Goal: Transaction & Acquisition: Purchase product/service

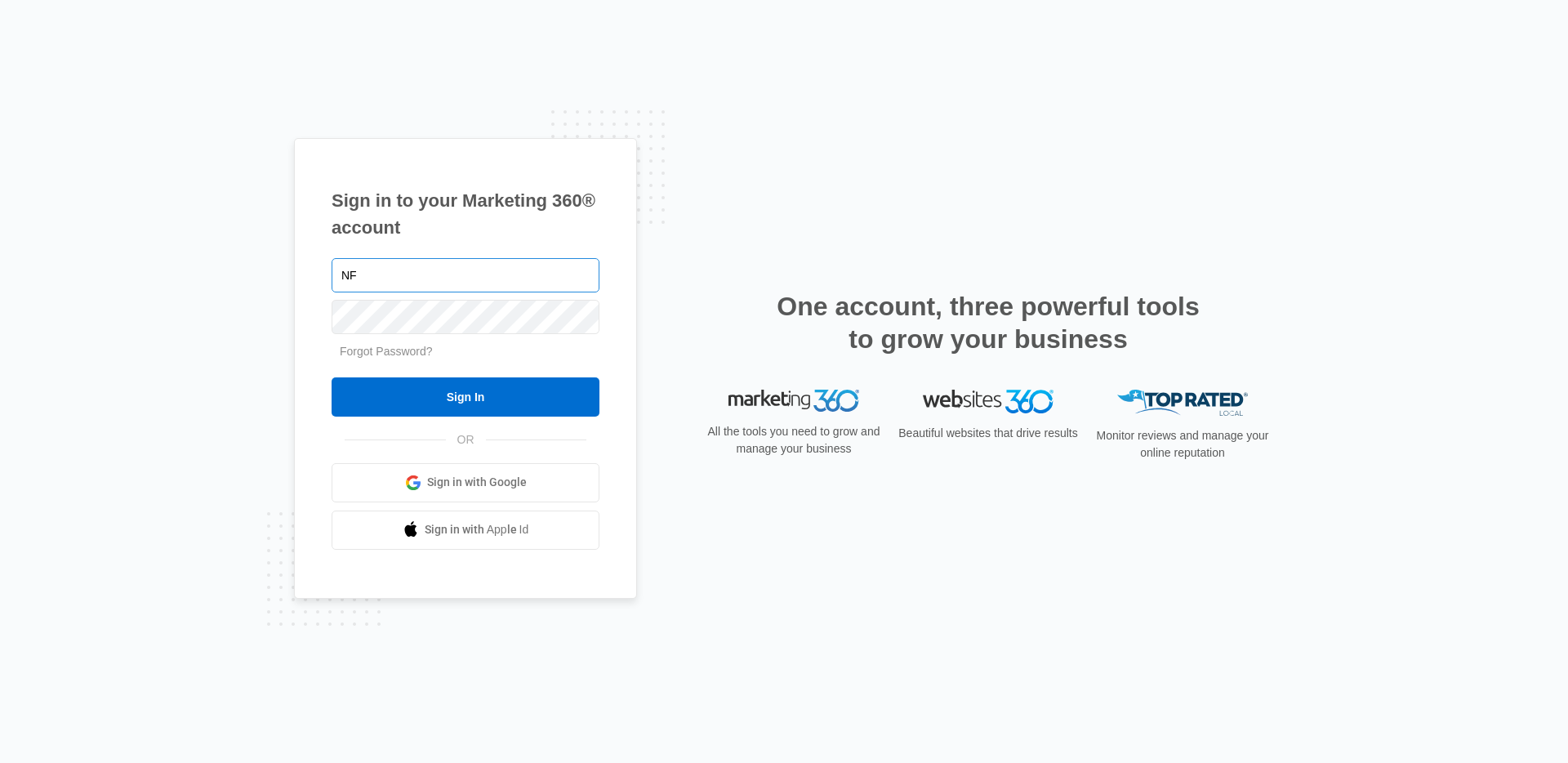
type input "N"
type input "[EMAIL_ADDRESS][PERSON_NAME][DOMAIN_NAME]"
click at [332, 377] on input "Sign In" at bounding box center [466, 396] width 268 height 39
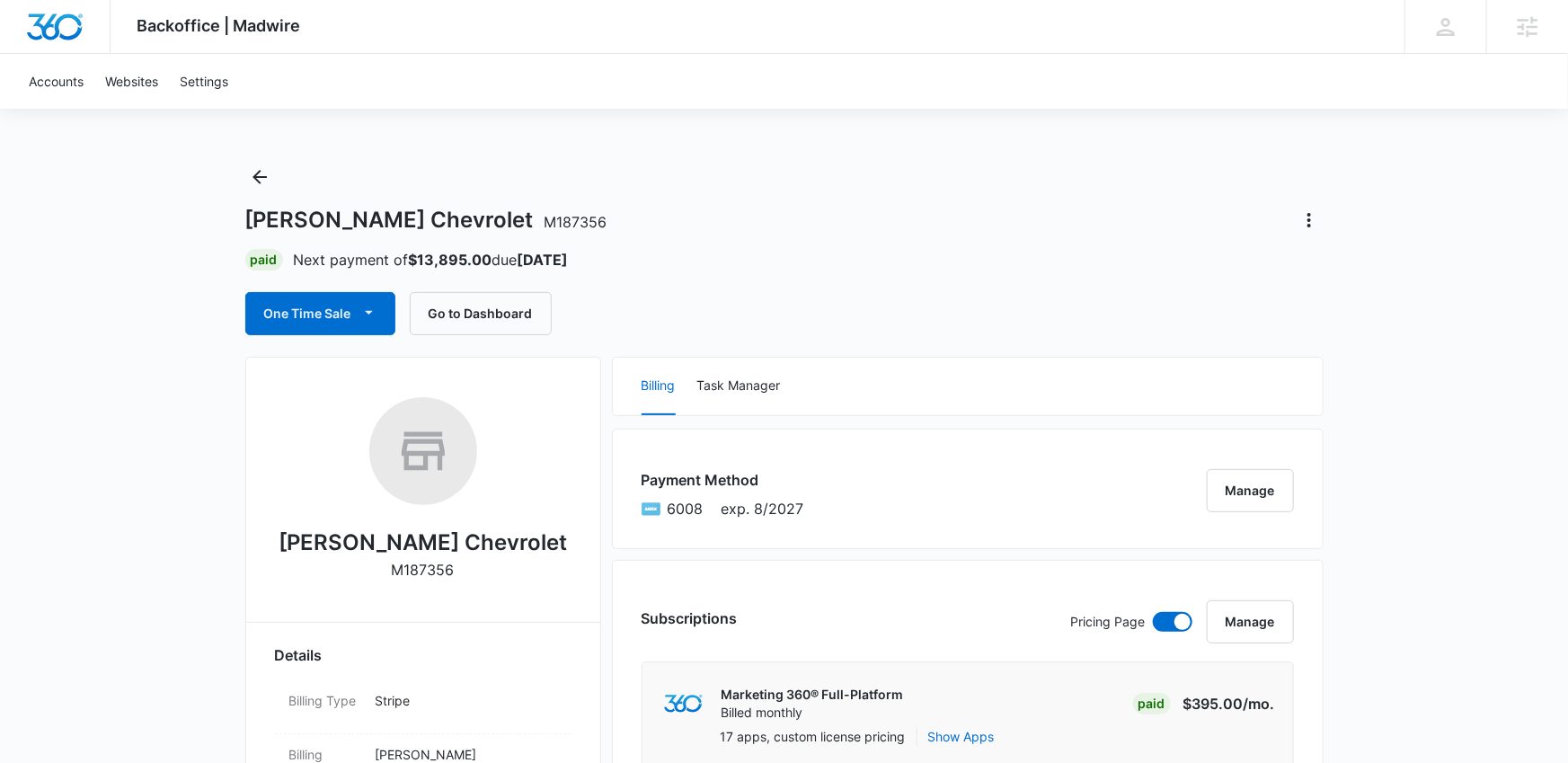
scroll to position [3, 0]
click at [339, 321] on button "One Time Sale" at bounding box center [321, 314] width 150 height 43
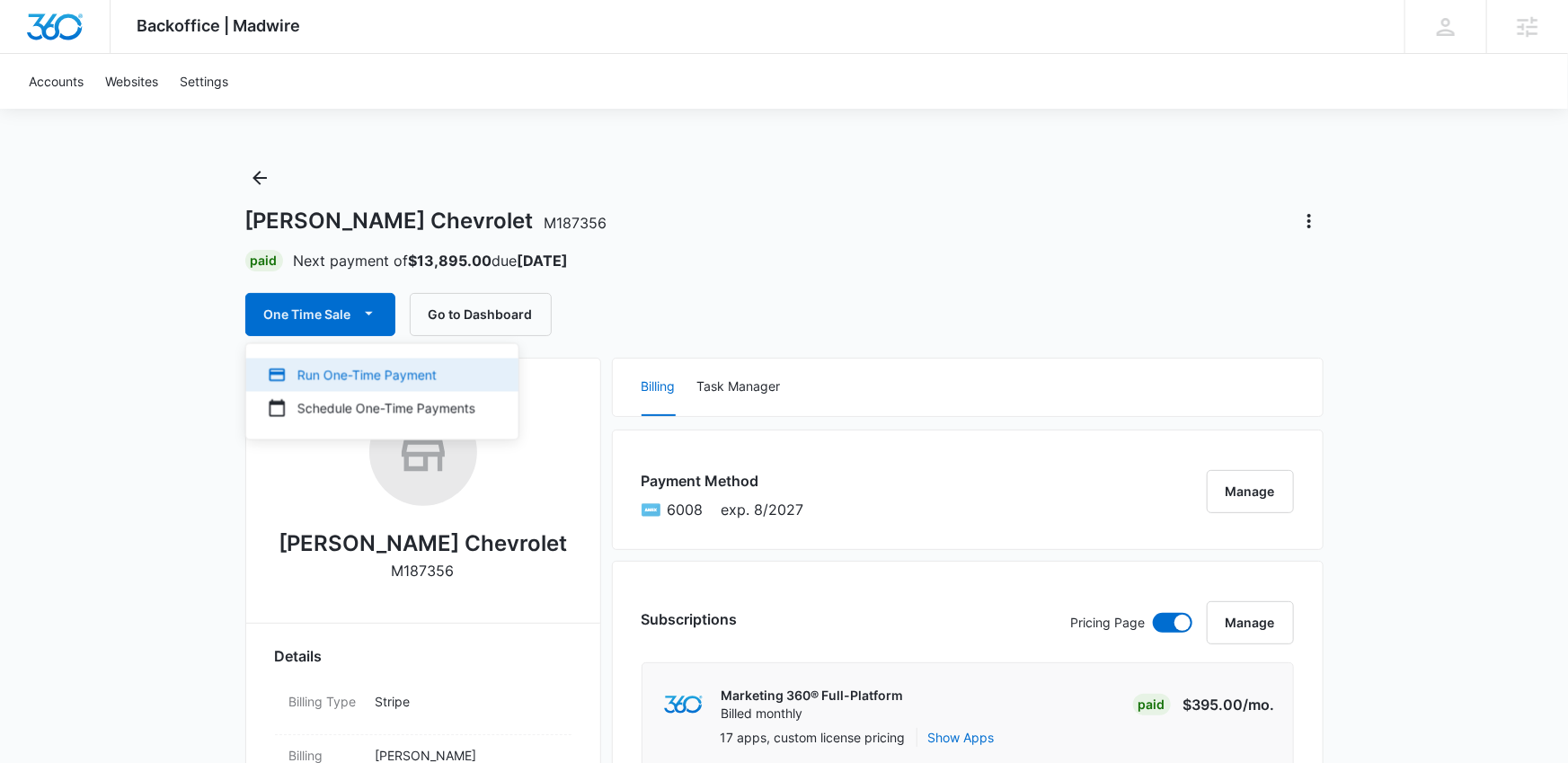
click at [343, 372] on div "Run One-Time Payment" at bounding box center [372, 376] width 208 height 19
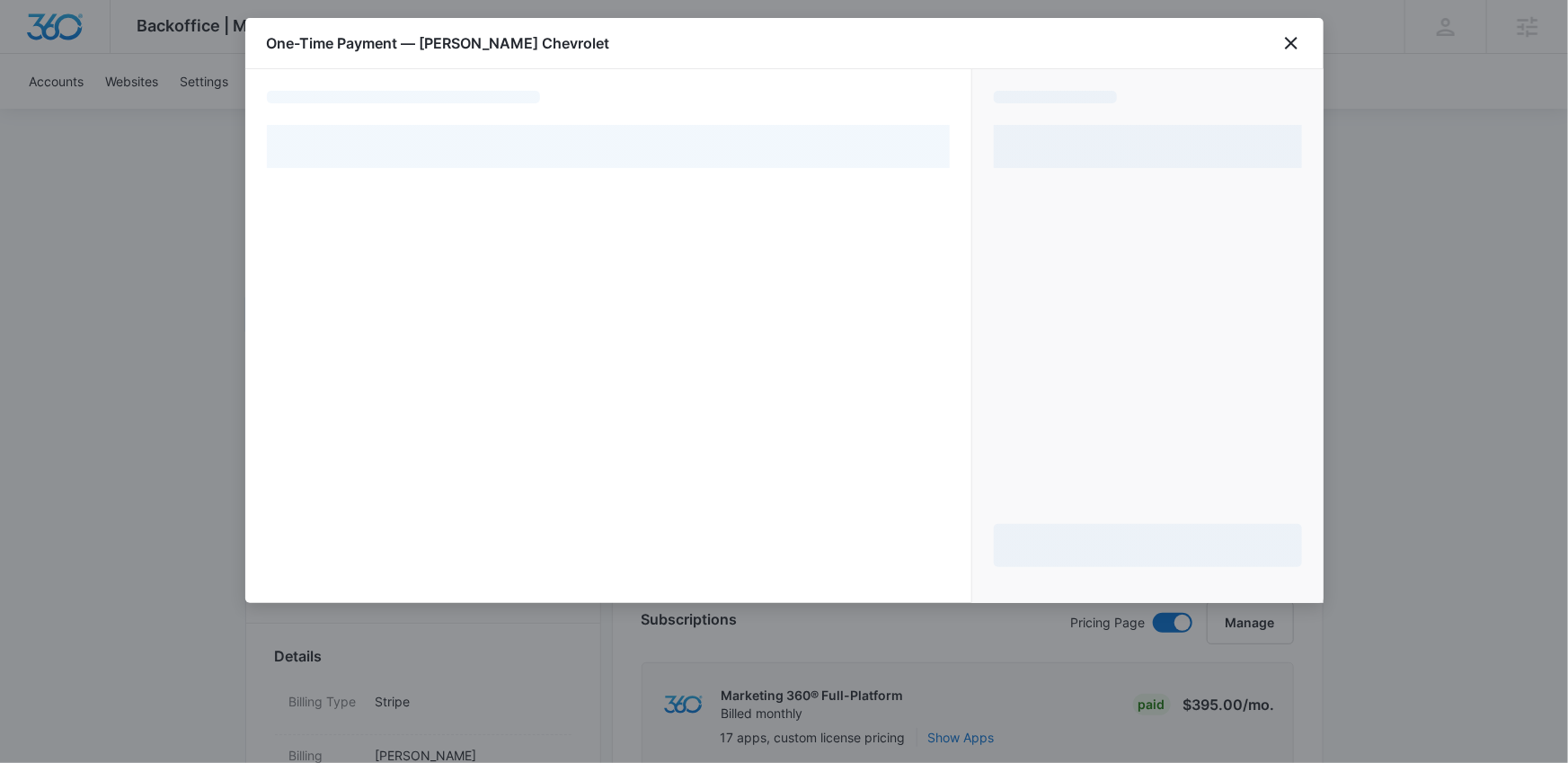
select select "pm_1Q5YNXA4n8RTgNjUHy2g1e8P"
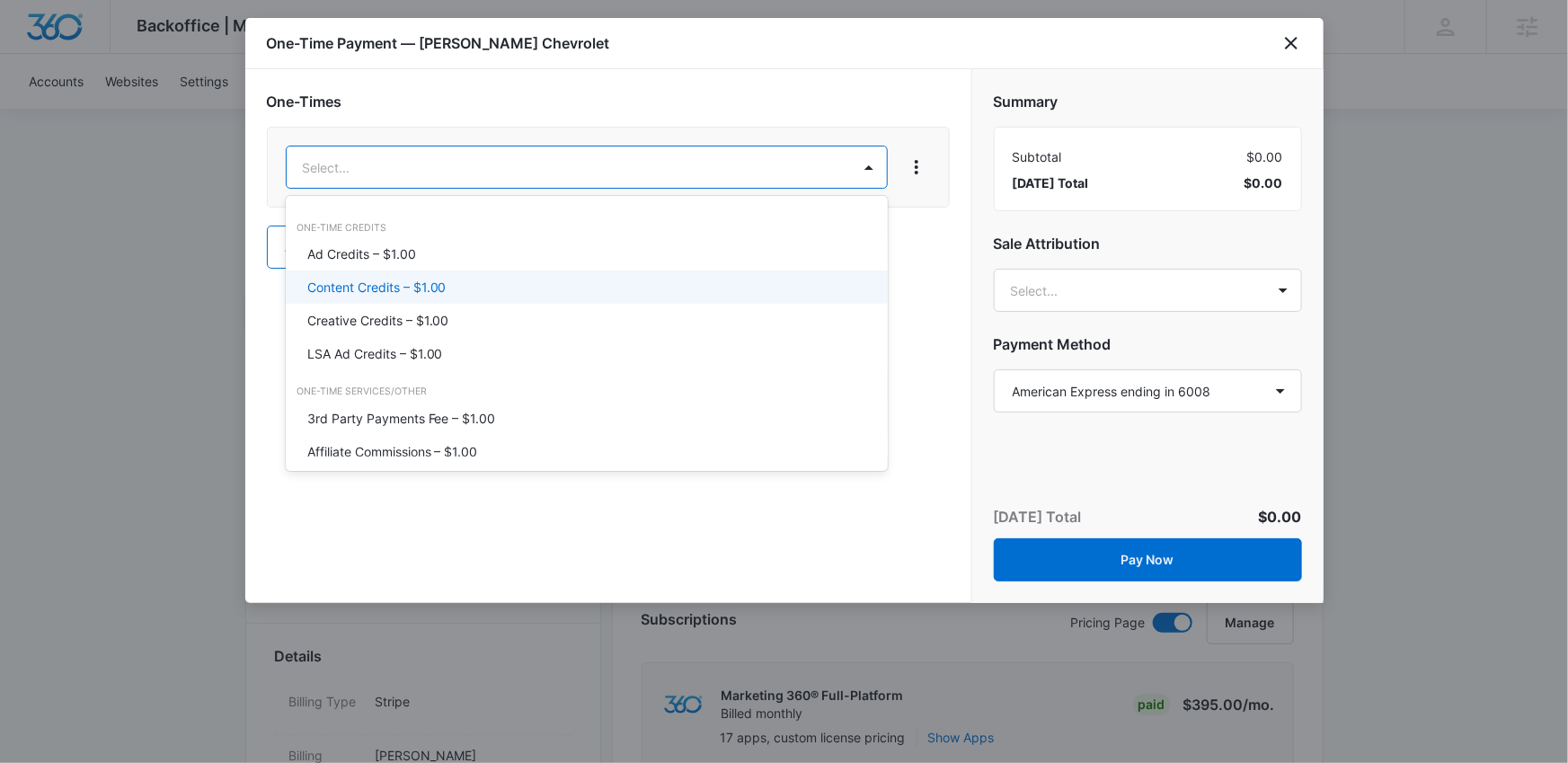
click at [604, 300] on div "Content Credits – $1.00" at bounding box center [587, 287] width 602 height 34
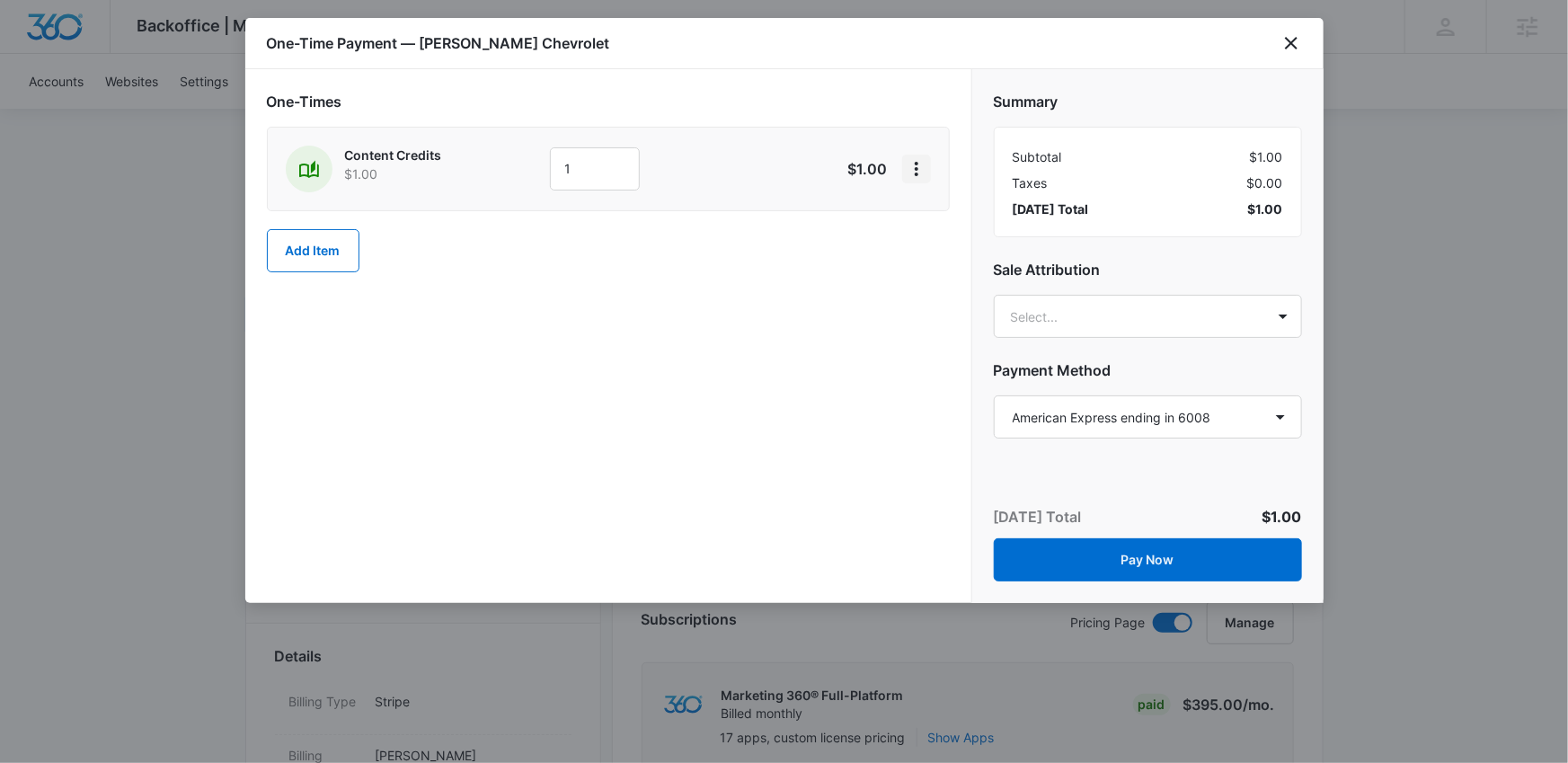
click at [925, 172] on icon "View More" at bounding box center [917, 169] width 21 height 21
click at [933, 209] on button "Delete Item" at bounding box center [968, 220] width 132 height 27
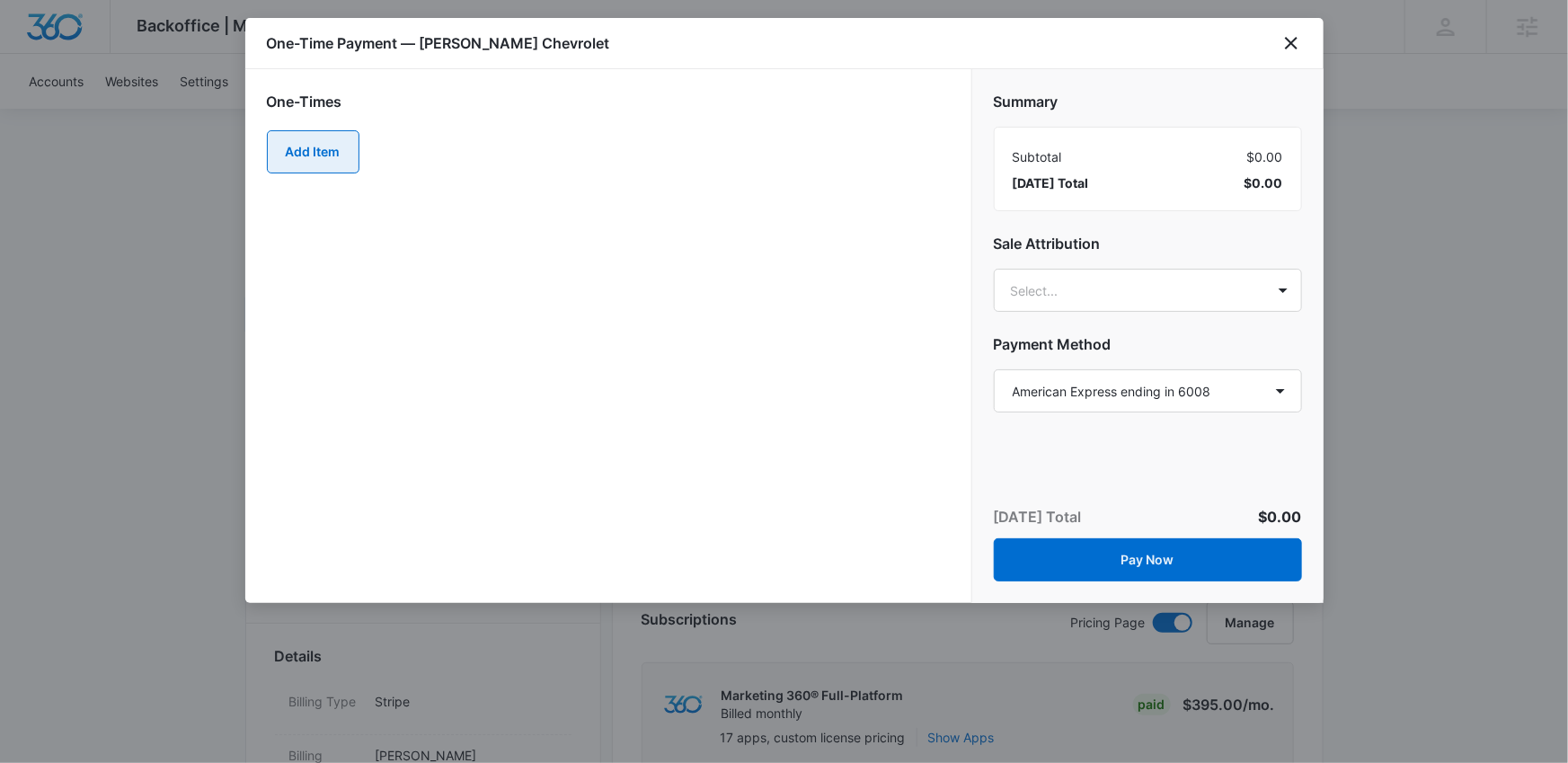
click at [327, 144] on button "Add Item" at bounding box center [313, 151] width 92 height 43
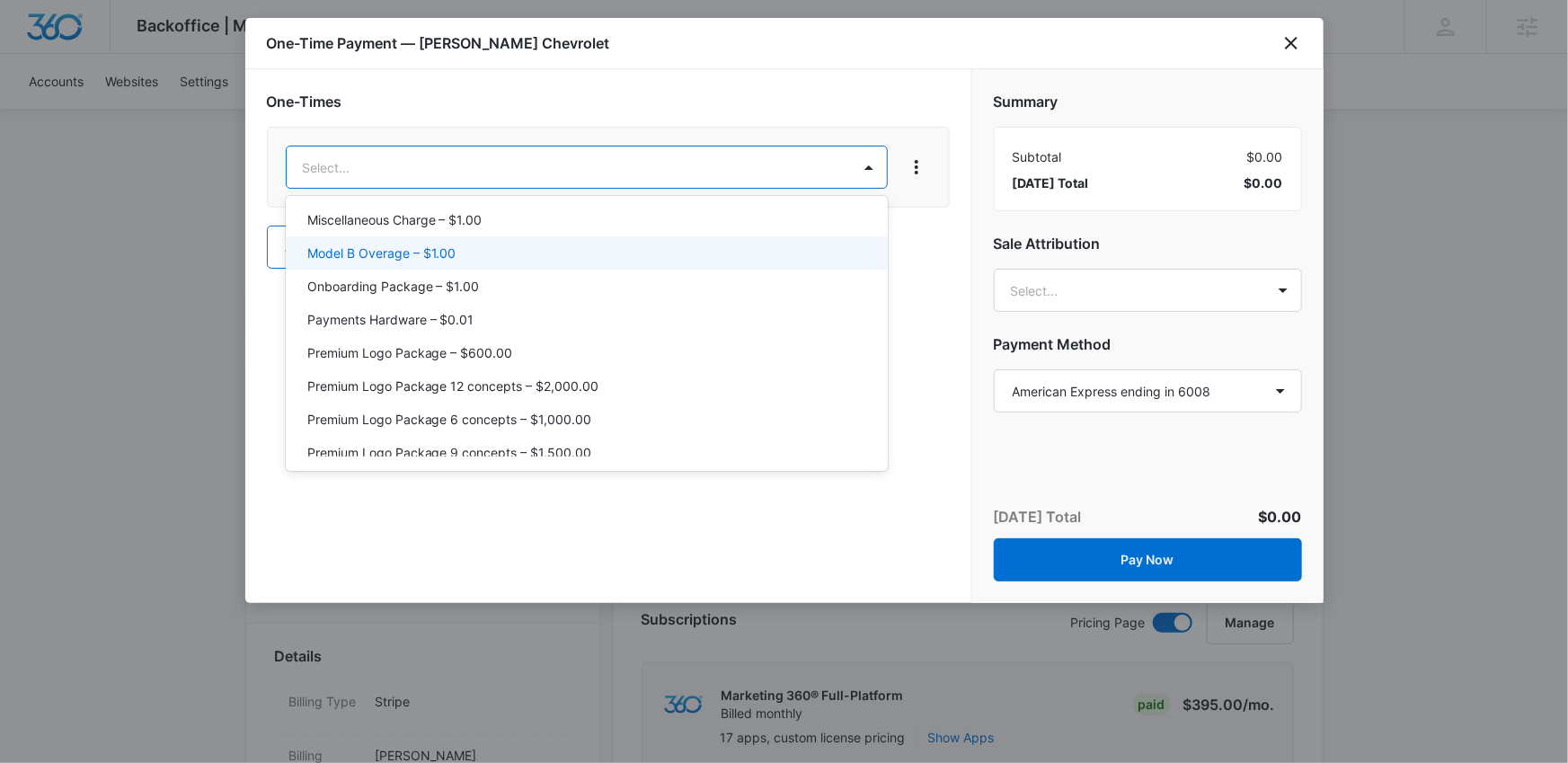
scroll to position [542, 0]
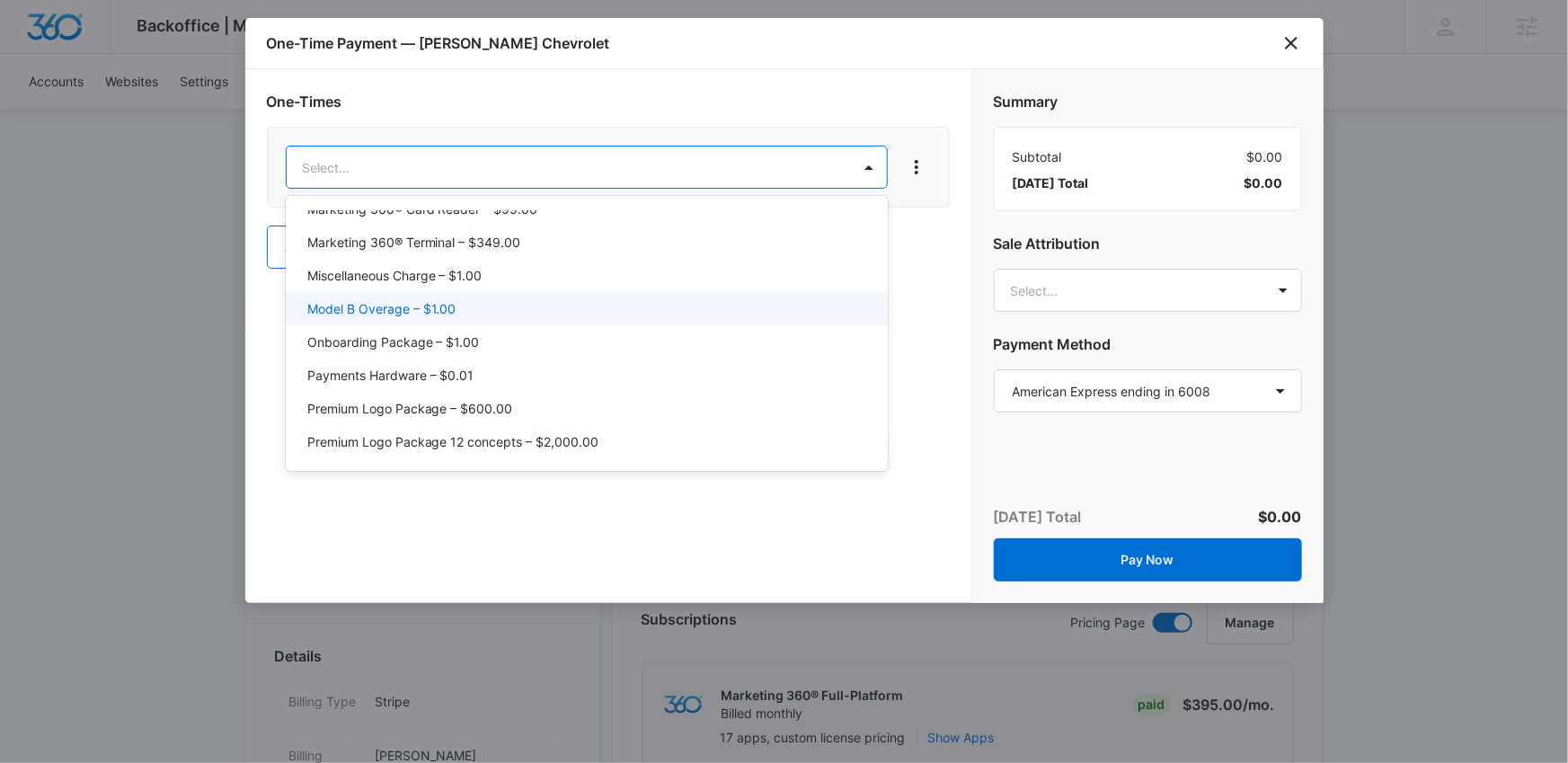
click at [464, 303] on div "Model B Overage – $1.00" at bounding box center [585, 309] width 556 height 19
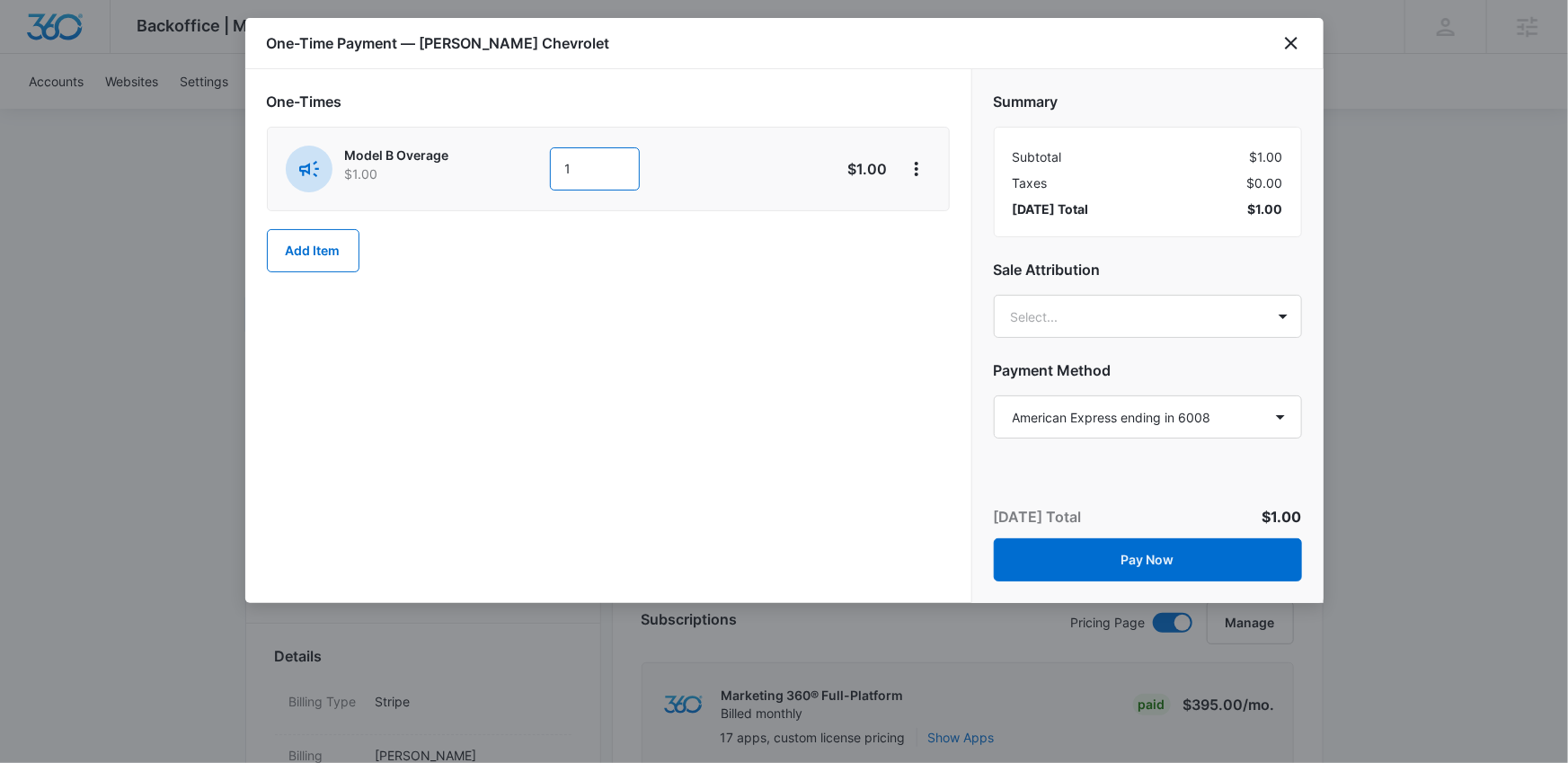
click at [595, 157] on input "1" at bounding box center [594, 169] width 90 height 43
paste input "$1,479.9"
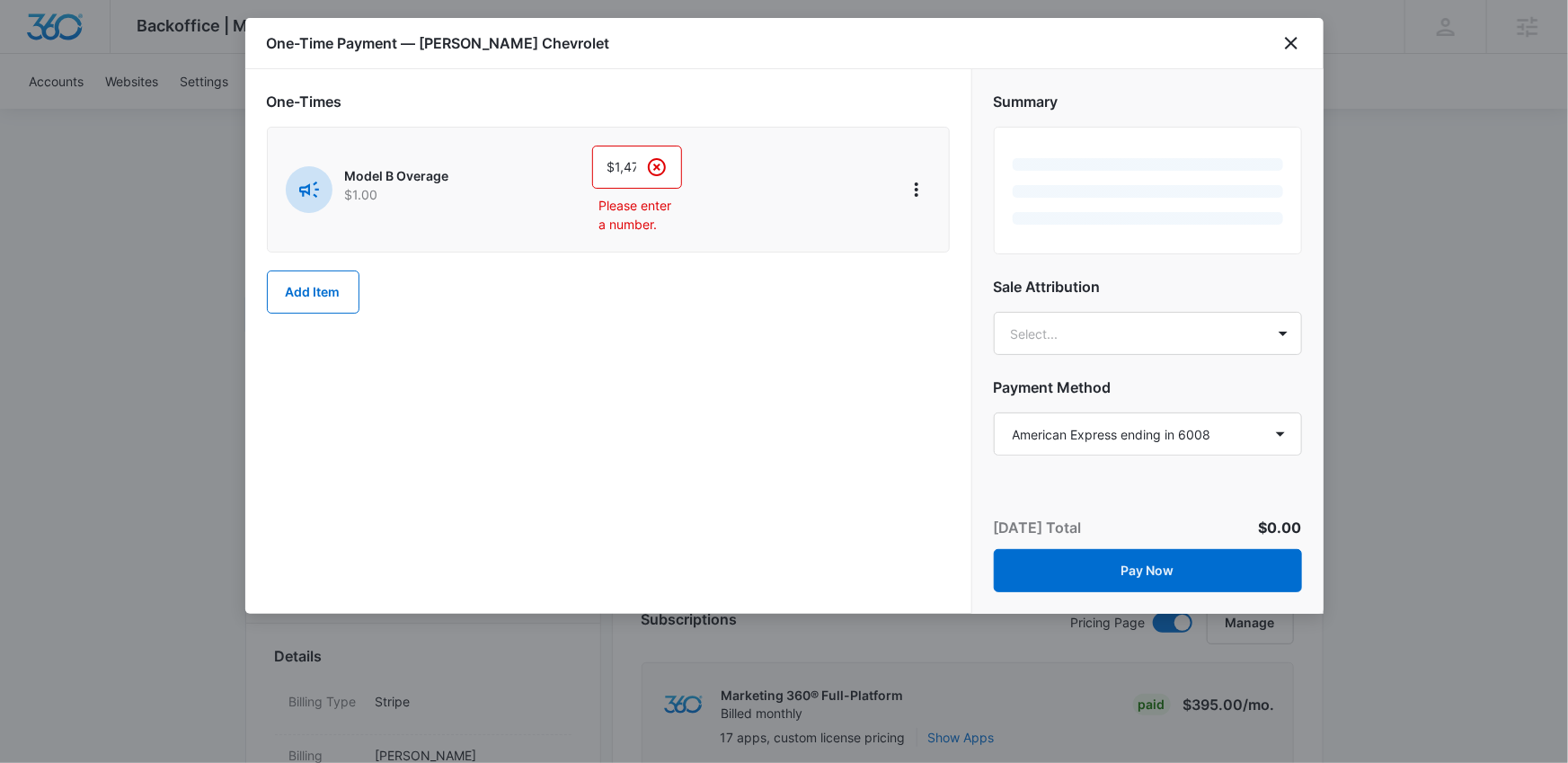
scroll to position [0, 27]
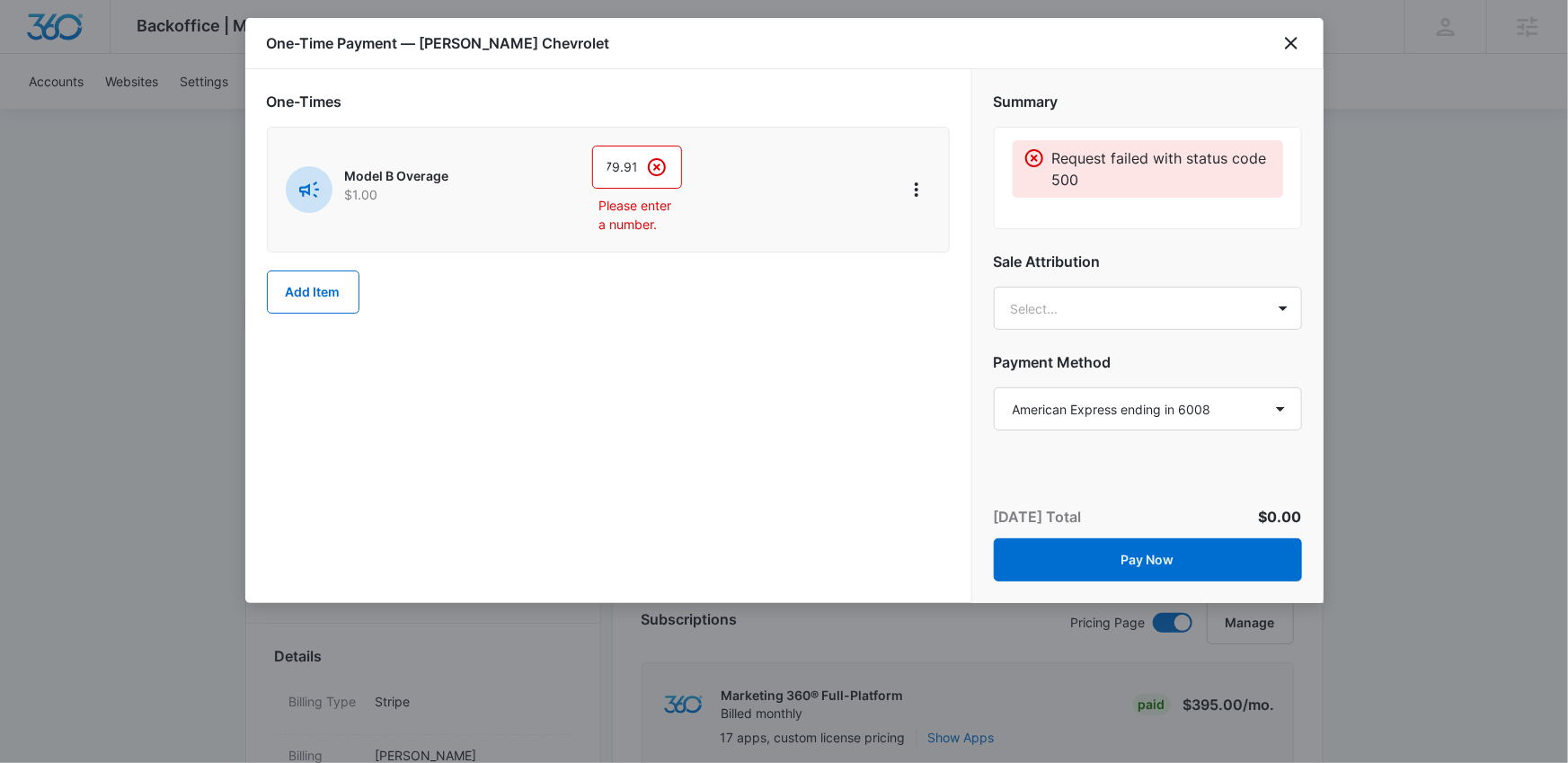
click at [685, 323] on div "One-Times Model B Overage $1.00 $1,479.91 Please enter a number. Add Item" at bounding box center [608, 211] width 683 height 241
click at [614, 167] on input "$1,479.91" at bounding box center [637, 167] width 90 height 43
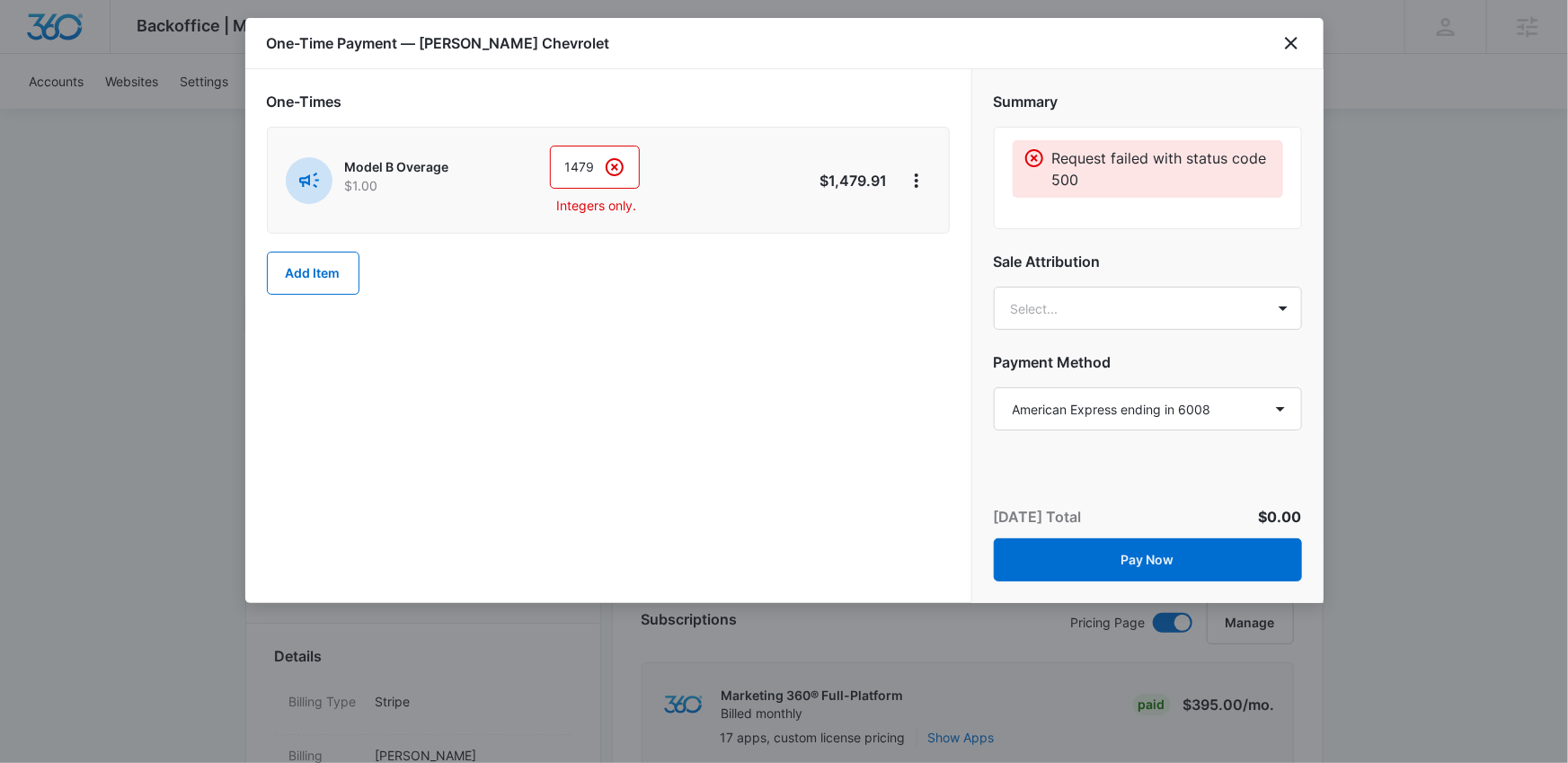
scroll to position [0, 17]
drag, startPoint x: 575, startPoint y: 173, endPoint x: 595, endPoint y: 173, distance: 20.0
click at [595, 173] on input "1479.91" at bounding box center [594, 167] width 90 height 43
click at [655, 298] on div "One-Times Model B Overage $1.00 1479.91 Integers only. $1,479.91 Add Item" at bounding box center [608, 201] width 683 height 223
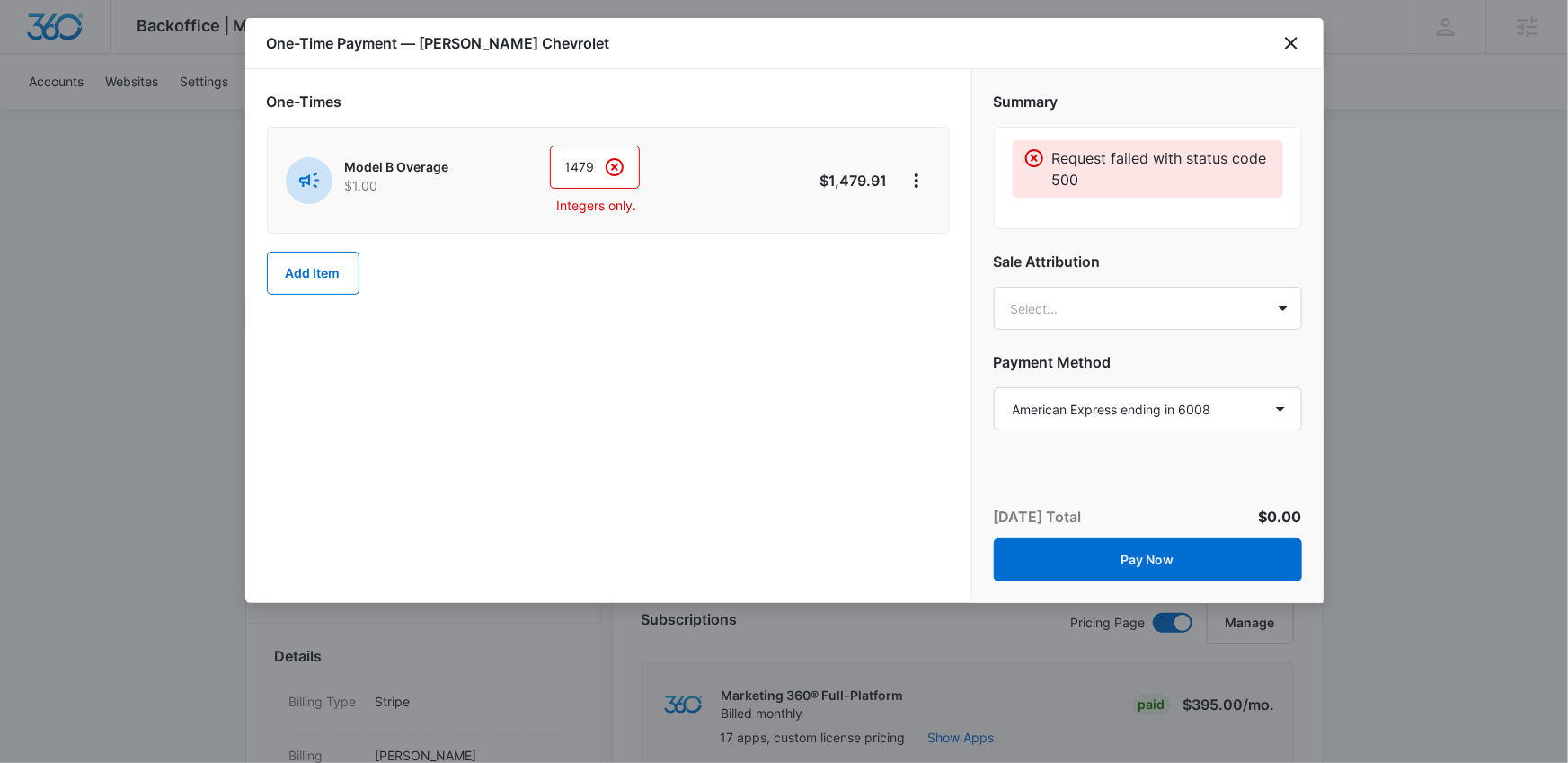
click at [591, 160] on input "1479.91" at bounding box center [594, 167] width 90 height 43
drag, startPoint x: 589, startPoint y: 168, endPoint x: 619, endPoint y: 169, distance: 30.0
click at [619, 169] on div "1479.91" at bounding box center [594, 167] width 90 height 43
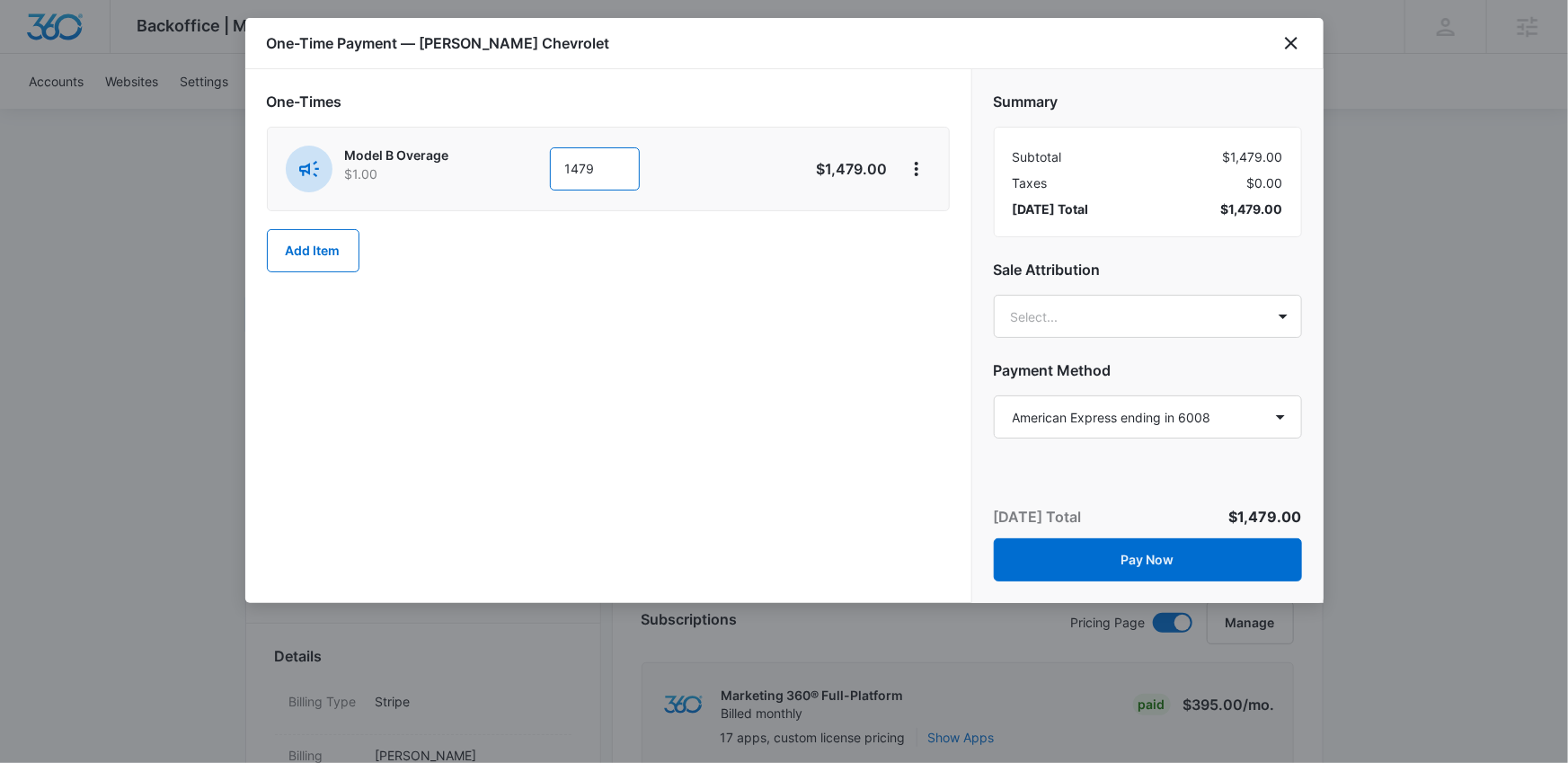
type input "1479"
click at [724, 335] on div "One-Times Model B Overage $1.00 1479 $1,479.00 Add Item" at bounding box center [609, 336] width 726 height 534
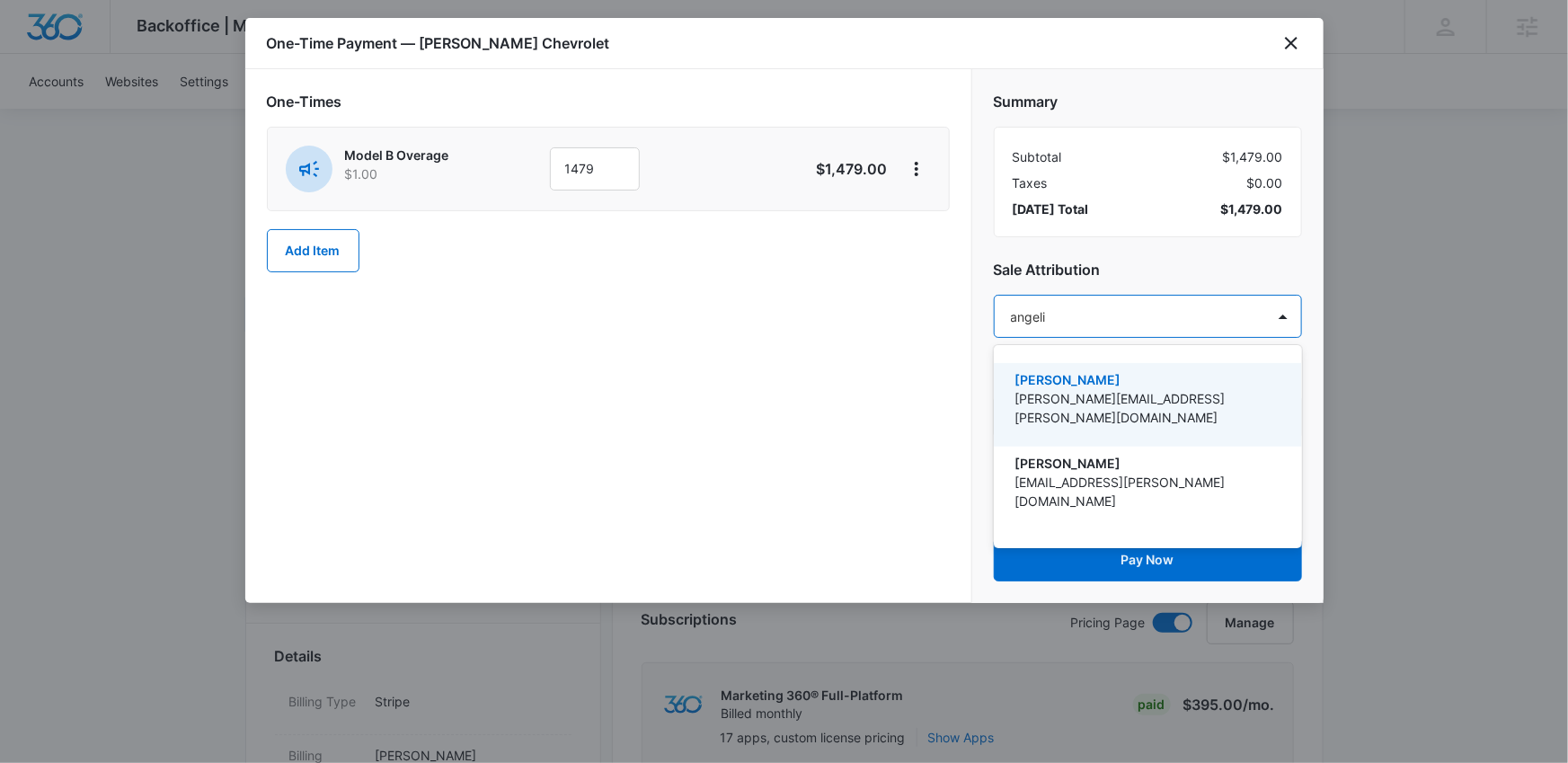
type input "angelis"
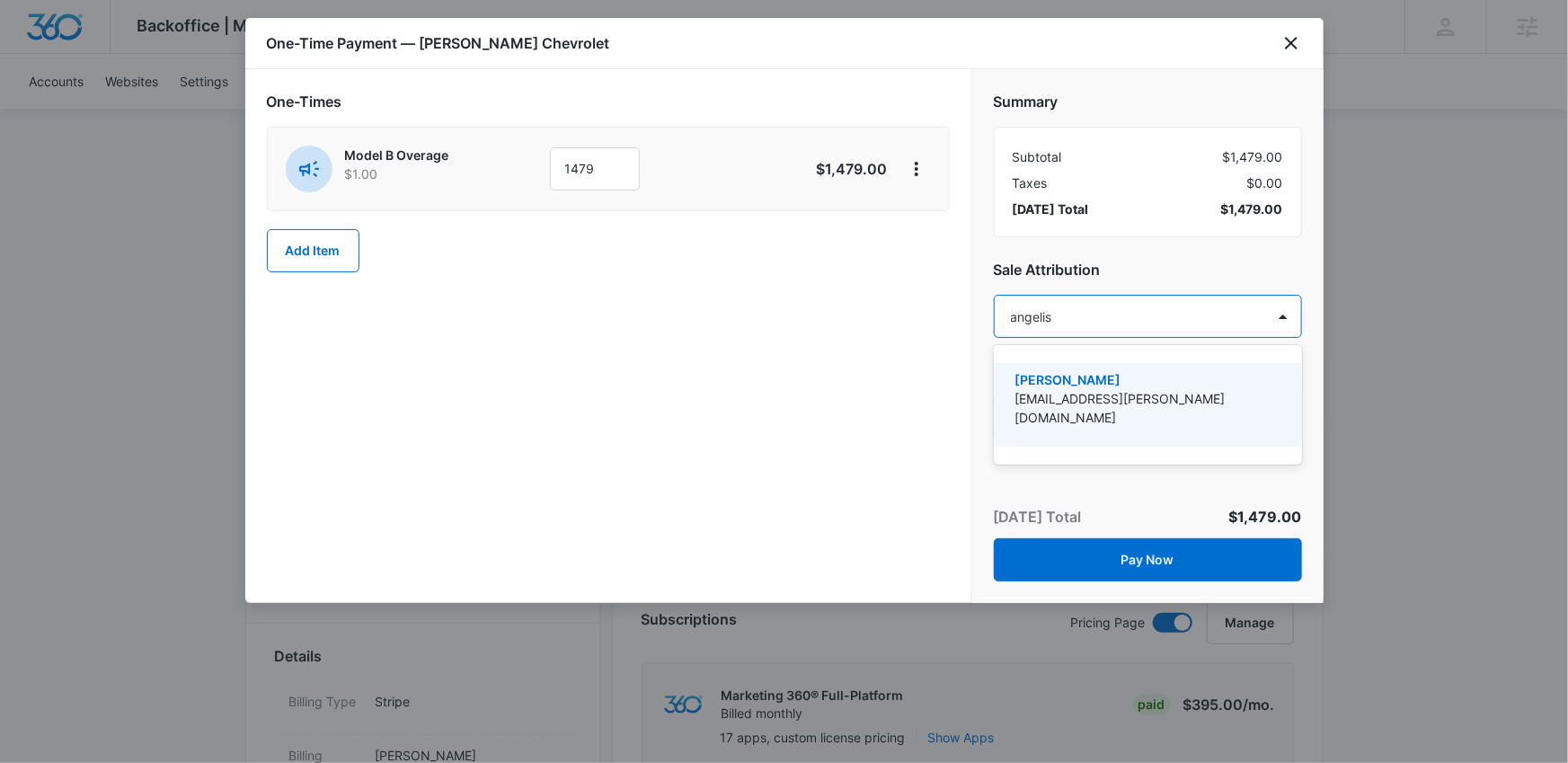
click at [1130, 397] on p "[EMAIL_ADDRESS][PERSON_NAME][DOMAIN_NAME]" at bounding box center [1147, 408] width 262 height 38
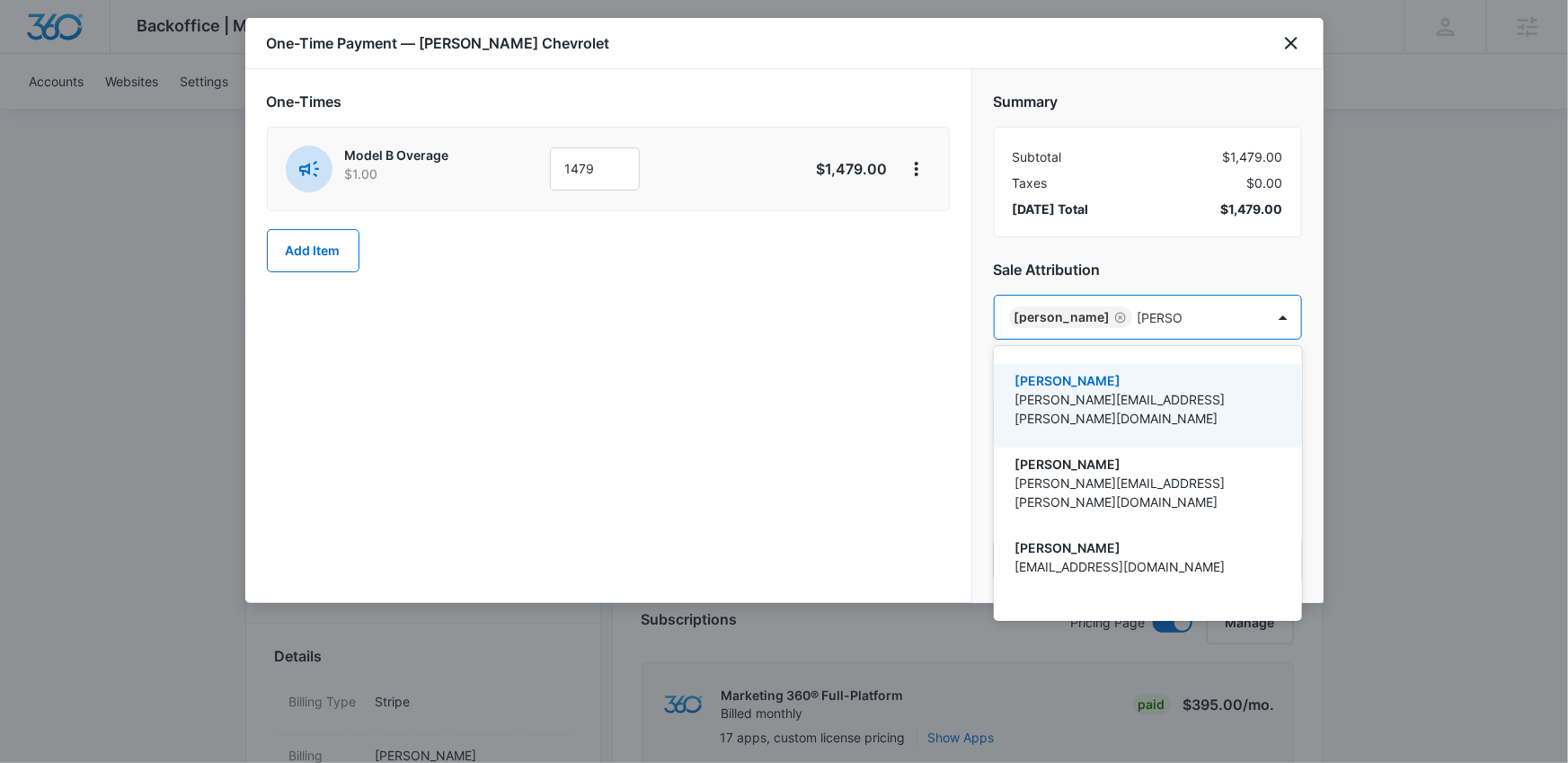
type input "[PERSON_NAME]"
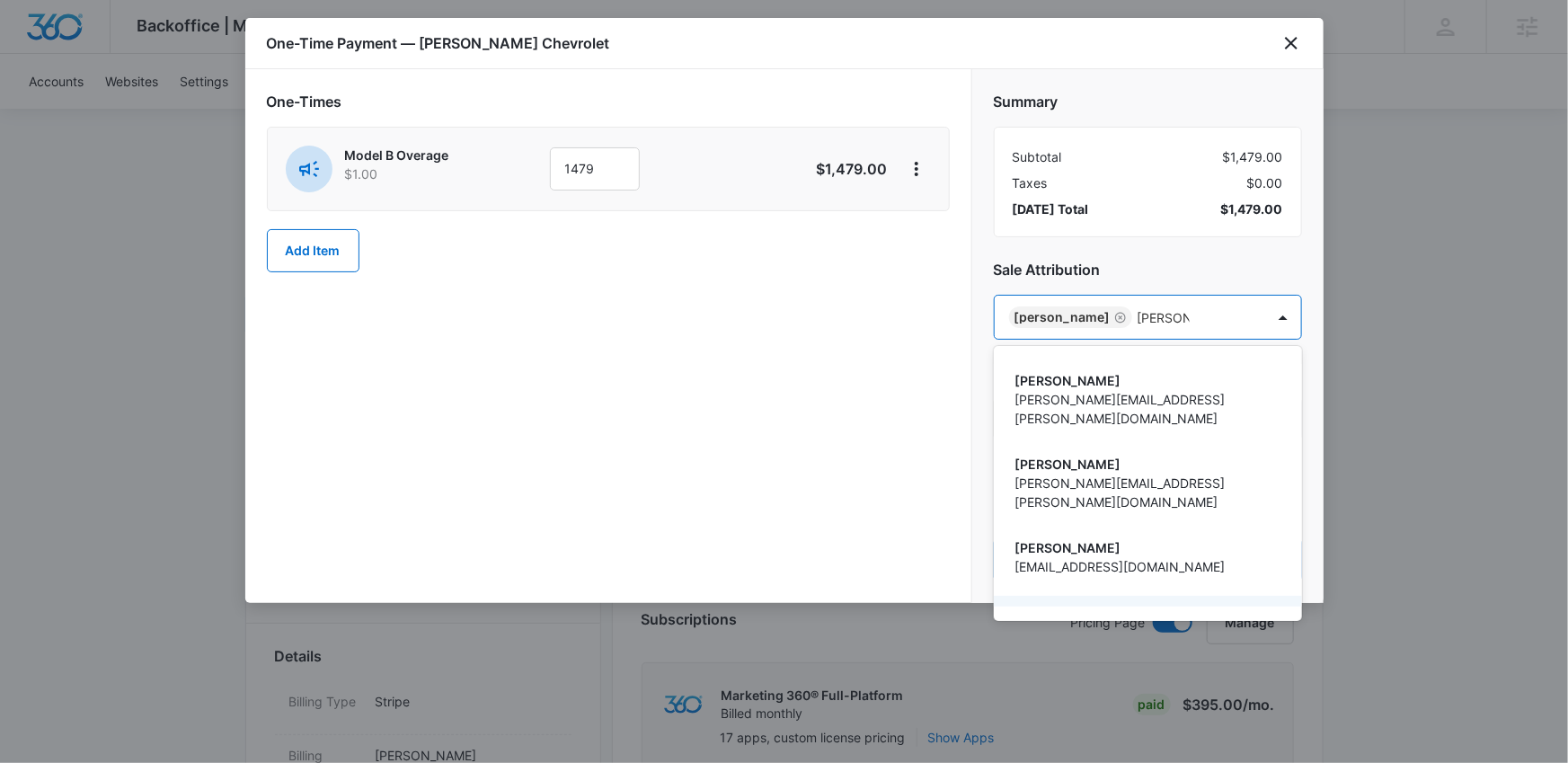
click at [1123, 622] on p "[PERSON_NAME][EMAIL_ADDRESS][PERSON_NAME][DOMAIN_NAME]" at bounding box center [1147, 641] width 262 height 38
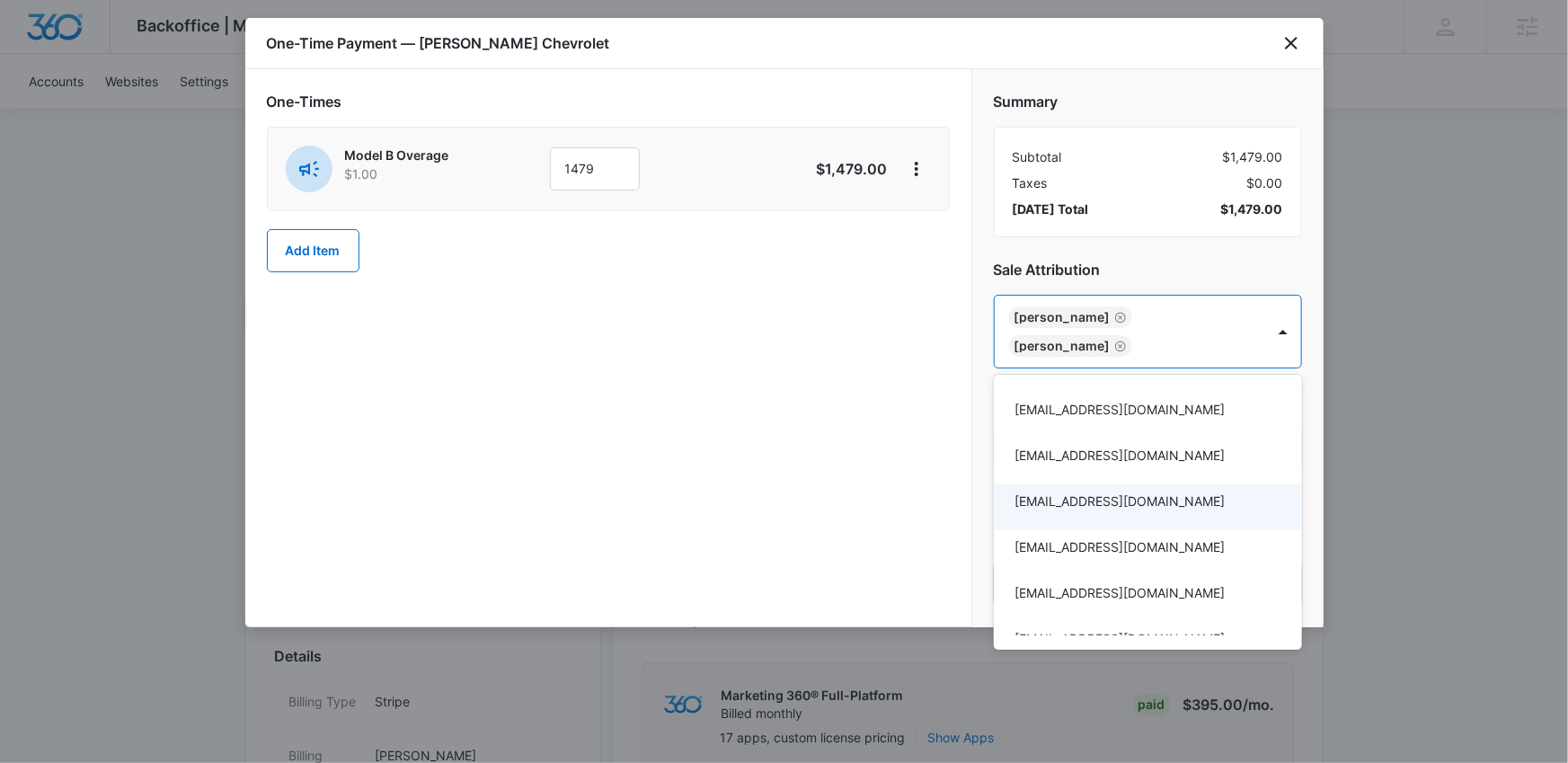
click at [780, 418] on div at bounding box center [784, 382] width 1568 height 763
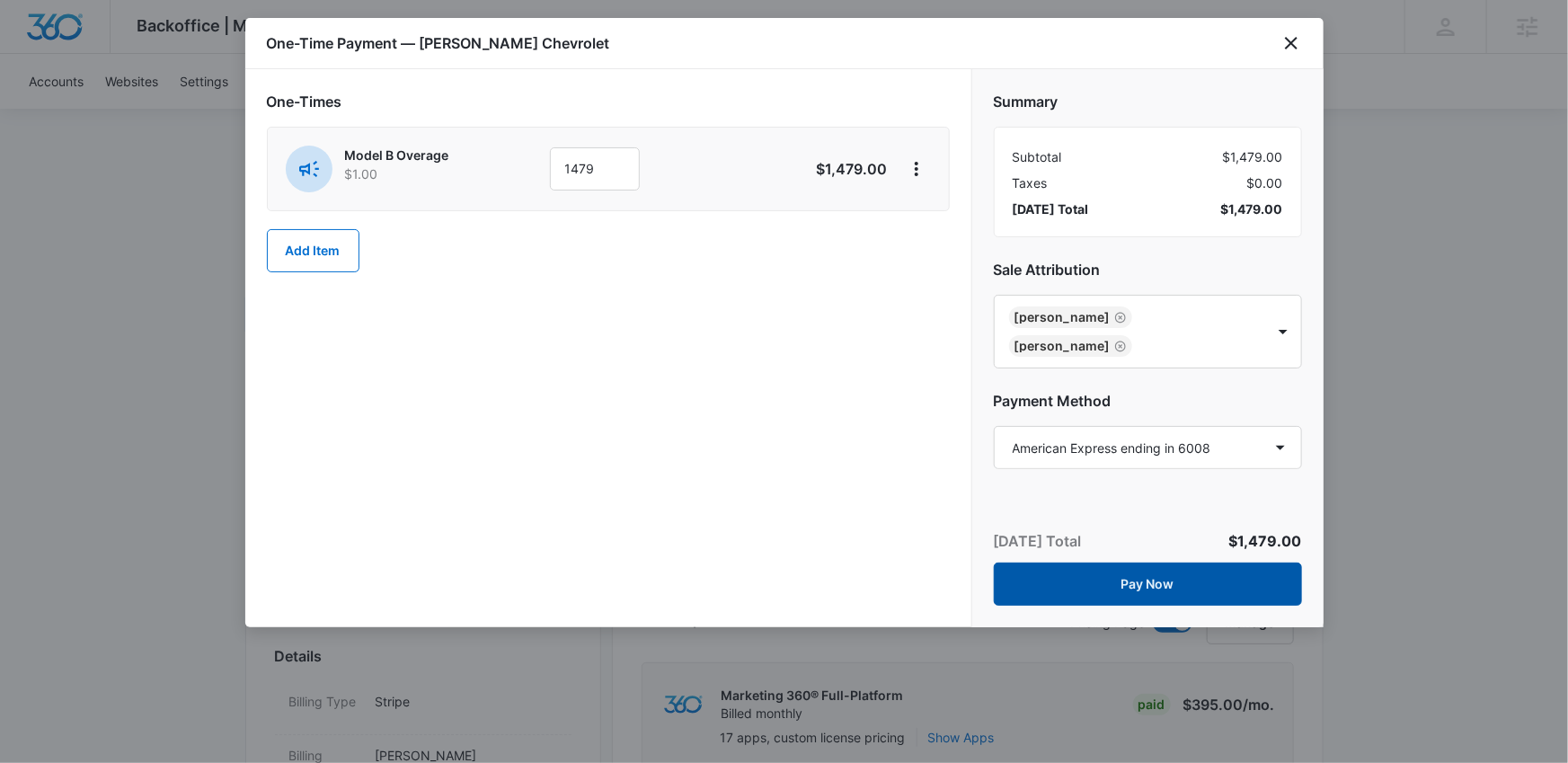
click at [1178, 598] on button "Pay Now" at bounding box center [1148, 584] width 308 height 43
